Goal: Transaction & Acquisition: Purchase product/service

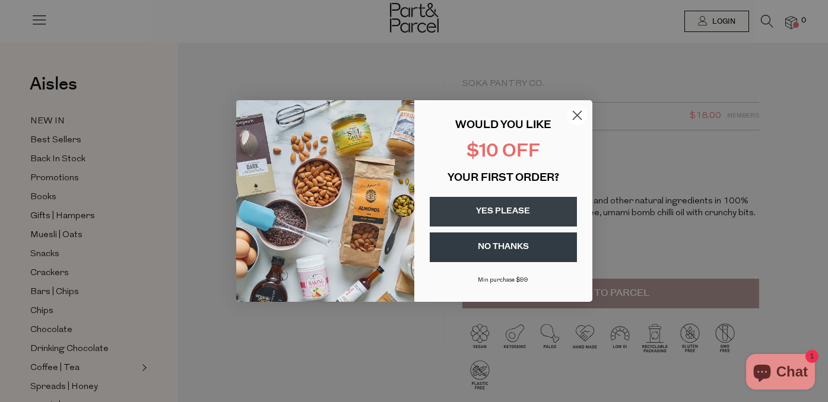
click at [579, 112] on icon "Close dialog" at bounding box center [576, 116] width 8 height 8
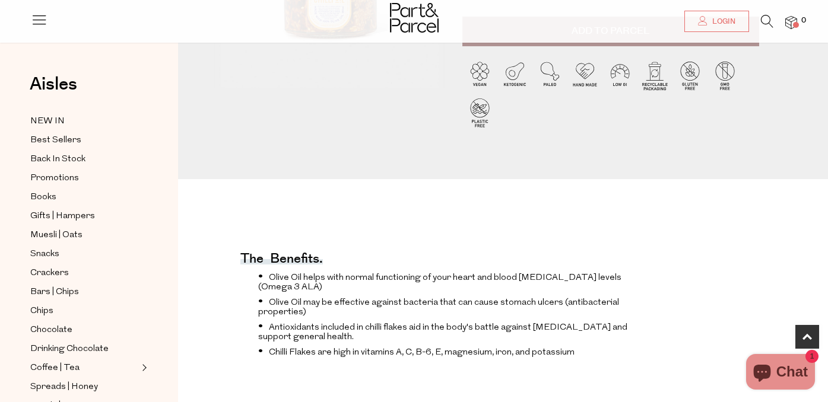
scroll to position [278, 0]
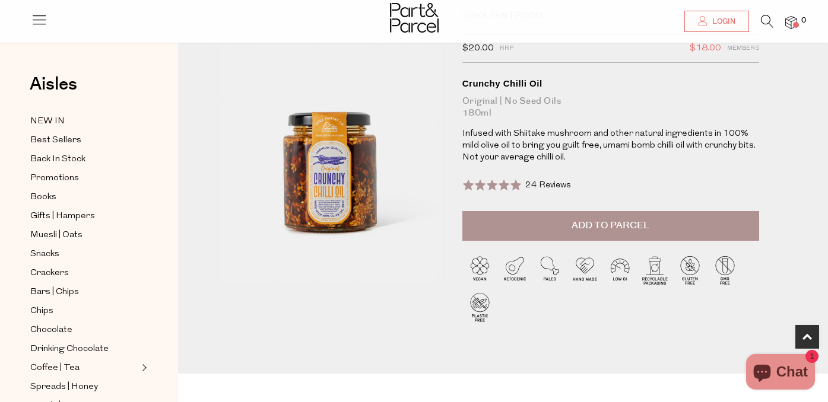
scroll to position [0, 0]
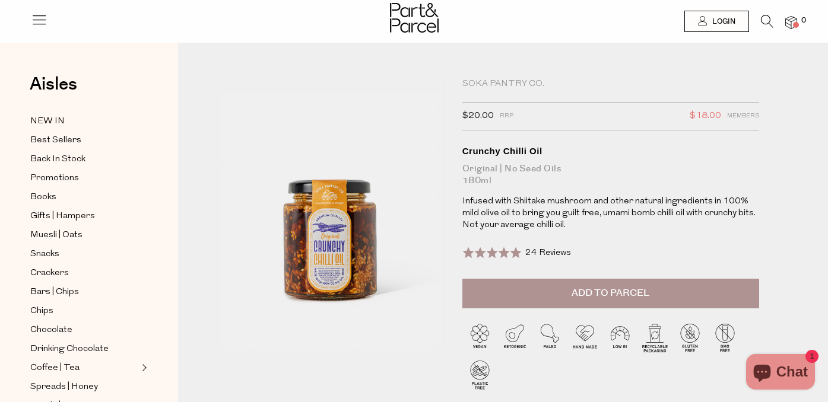
click at [600, 292] on span "Add to Parcel" at bounding box center [610, 294] width 78 height 14
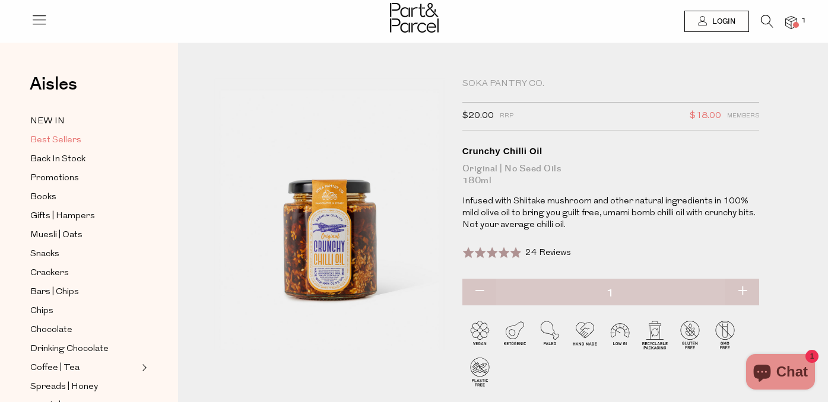
click at [59, 133] on span "Best Sellers" at bounding box center [55, 140] width 51 height 14
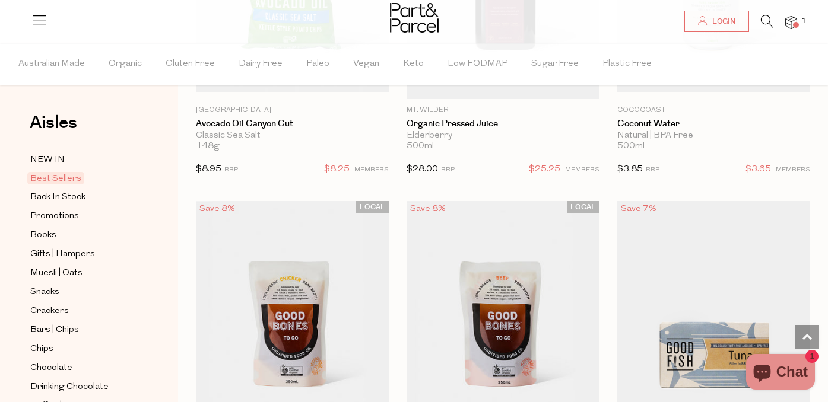
scroll to position [936, 0]
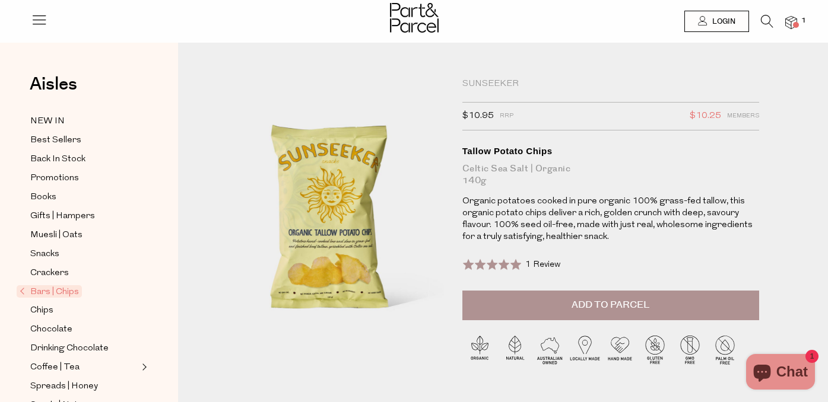
click at [489, 80] on div "Sunseeker" at bounding box center [610, 84] width 297 height 12
click at [482, 81] on div "Sunseeker" at bounding box center [610, 84] width 297 height 12
click at [63, 143] on span "Best Sellers" at bounding box center [55, 140] width 51 height 14
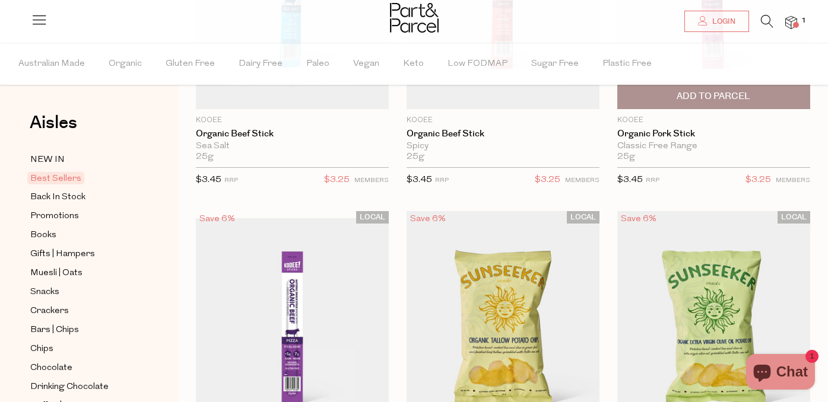
scroll to position [404, 0]
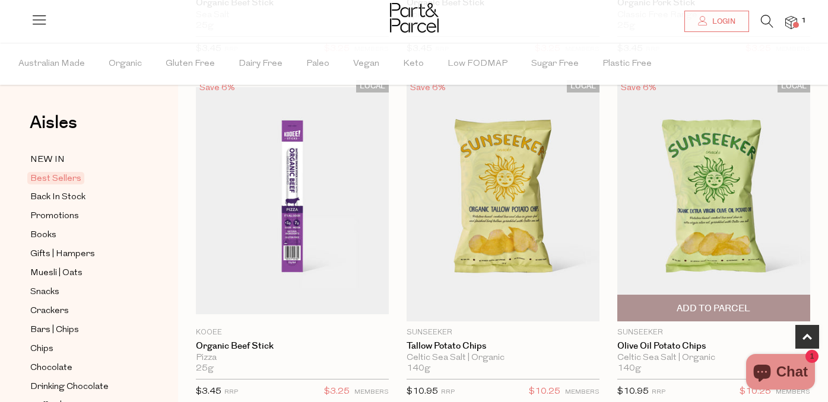
click at [675, 199] on img at bounding box center [713, 200] width 193 height 241
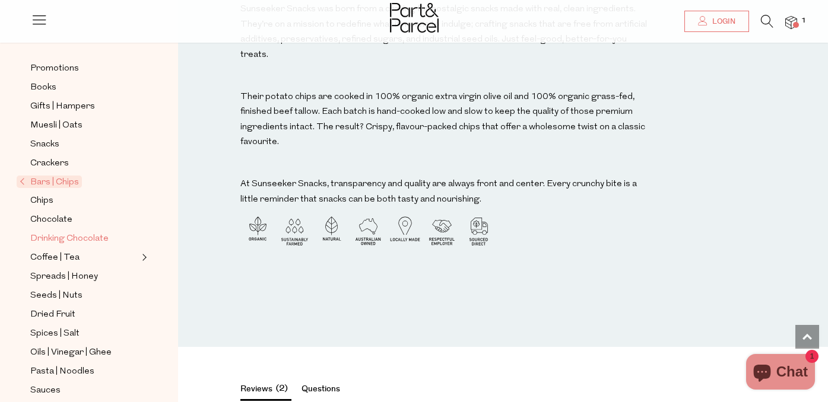
scroll to position [157, 0]
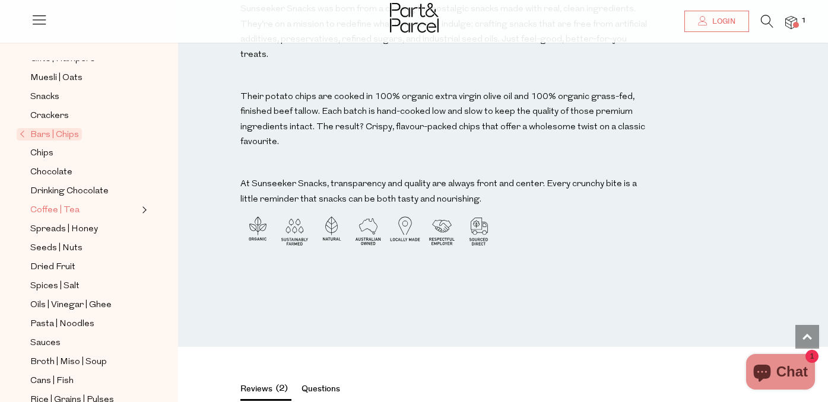
click at [58, 206] on span "Coffee | Tea" at bounding box center [54, 210] width 49 height 14
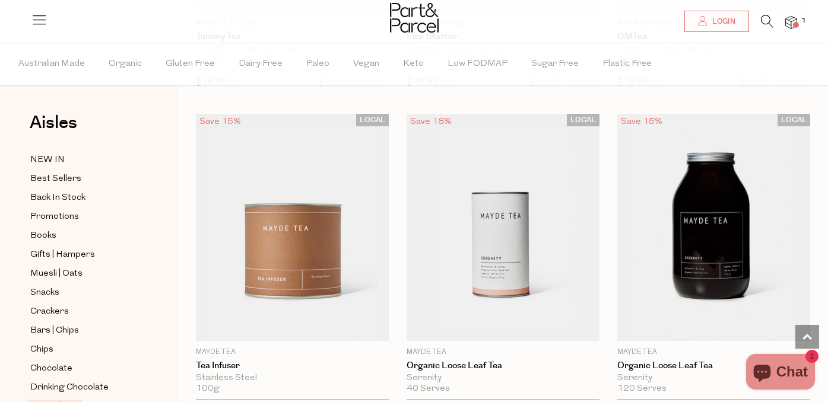
scroll to position [4052, 0]
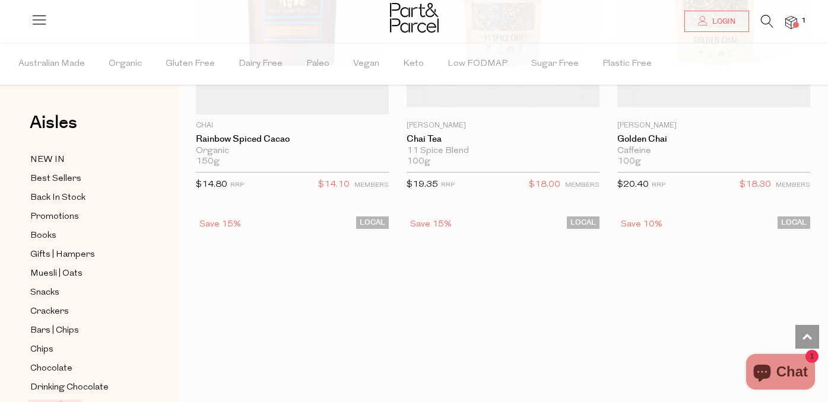
scroll to position [7807, 0]
